Goal: Task Accomplishment & Management: Manage account settings

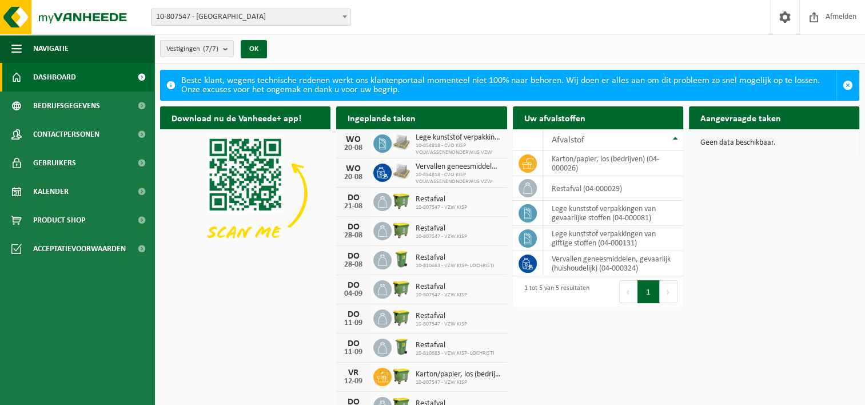
drag, startPoint x: 81, startPoint y: 129, endPoint x: 237, endPoint y: 165, distance: 159.7
click at [80, 129] on span "Contactpersonen" at bounding box center [66, 134] width 66 height 29
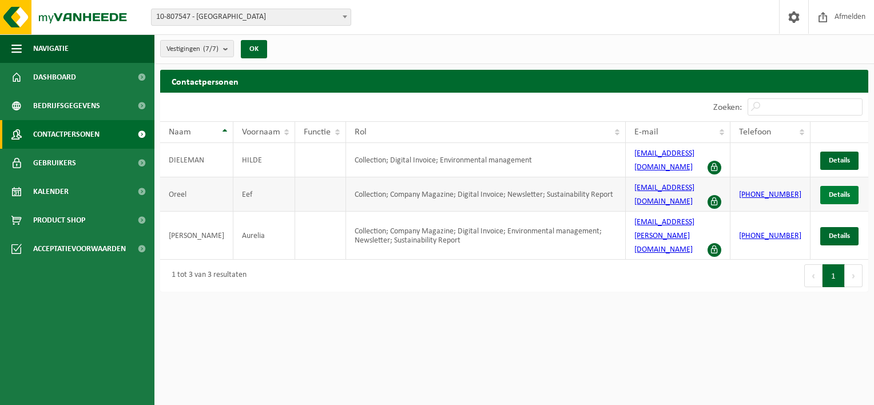
click at [844, 191] on span "Details" at bounding box center [839, 194] width 21 height 7
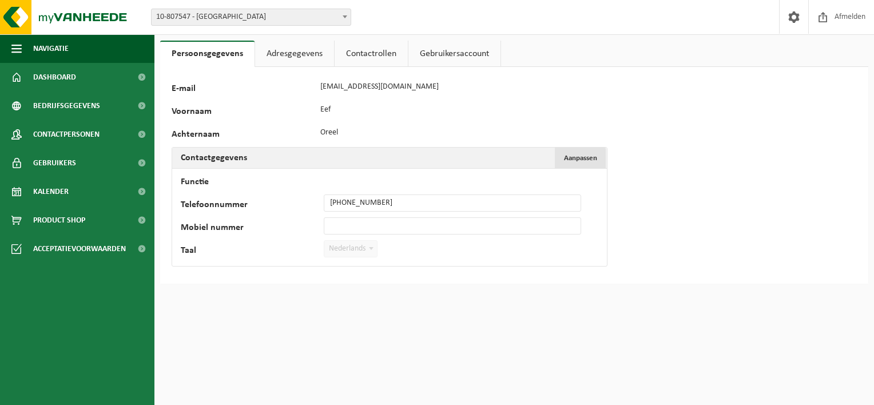
click at [583, 163] on button "Aanpassen Annuleren" at bounding box center [580, 158] width 51 height 21
click at [426, 223] on input "Mobiel nummer" at bounding box center [452, 225] width 257 height 17
type input "+32 488 23 79 98"
click at [211, 271] on button "Bevestigen" at bounding box center [211, 272] width 59 height 18
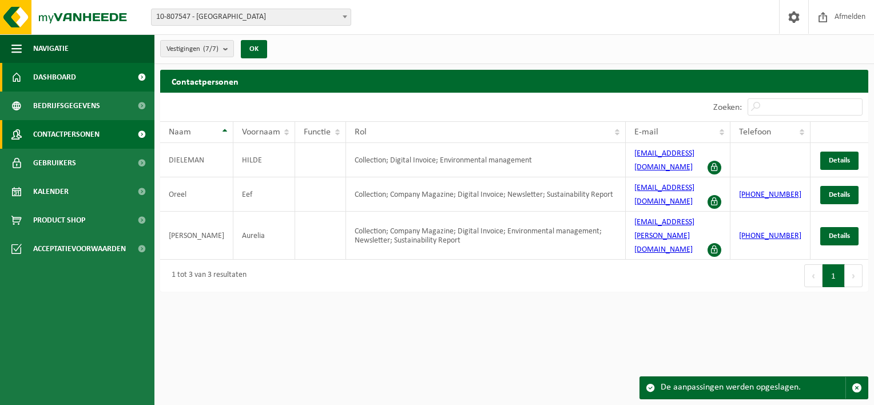
drag, startPoint x: 873, startPoint y: 9, endPoint x: 54, endPoint y: 74, distance: 821.7
click at [54, 74] on span "Dashboard" at bounding box center [54, 77] width 43 height 29
